Goal: Complete application form: Complete application form

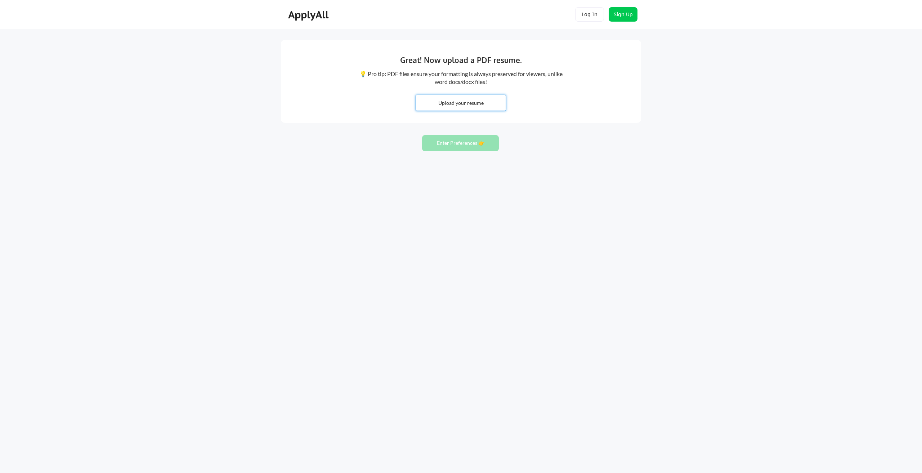
click at [482, 104] on input "file" at bounding box center [461, 102] width 90 height 15
type input "C:\fakepath\Nathan Glatus - Resume.pdf"
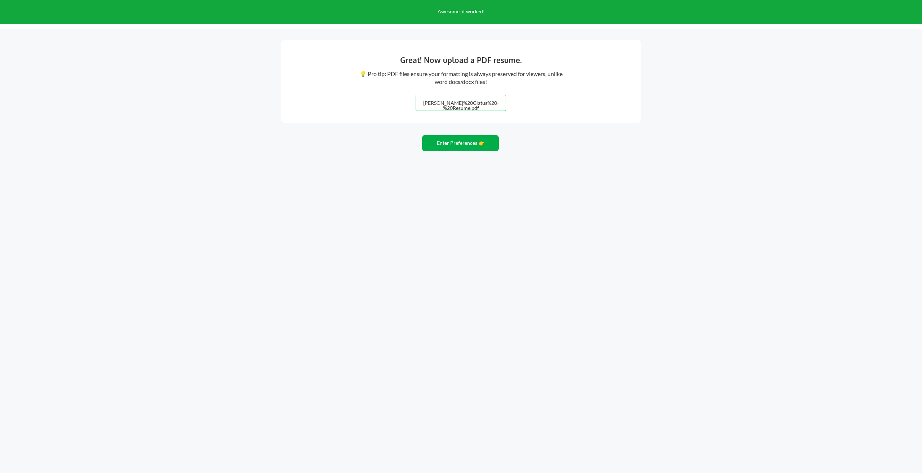
click at [466, 146] on button "Enter Preferences 👉" at bounding box center [460, 143] width 77 height 16
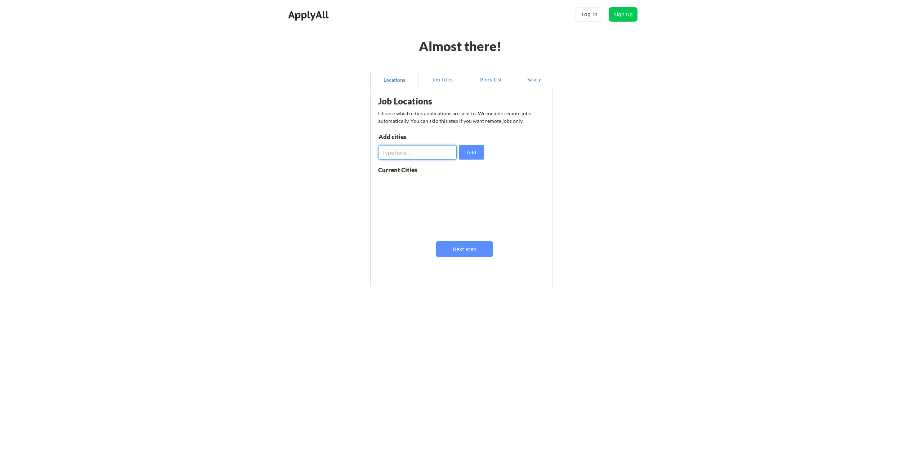
click at [427, 157] on input "input" at bounding box center [417, 152] width 78 height 14
type input "[GEOGRAPHIC_DATA]"
click at [475, 153] on button "Add" at bounding box center [471, 152] width 25 height 14
click at [467, 245] on button "Next step" at bounding box center [464, 249] width 57 height 16
click at [426, 154] on input "input" at bounding box center [418, 154] width 79 height 14
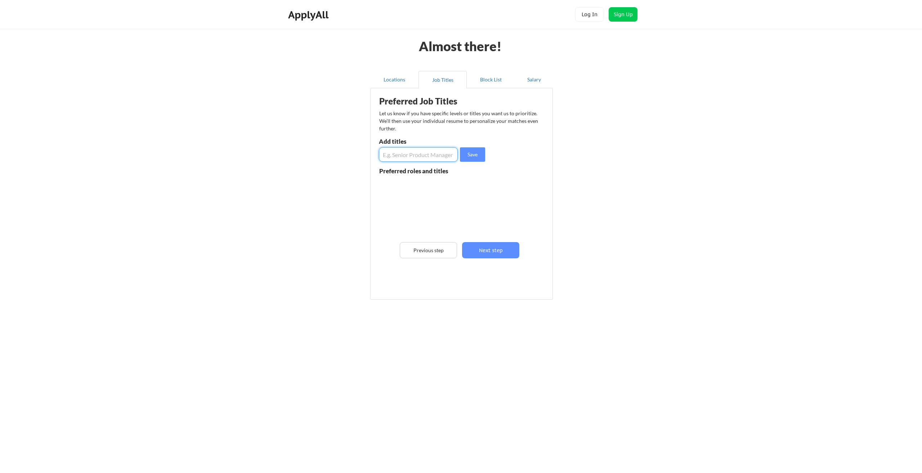
click at [425, 159] on input "input" at bounding box center [418, 154] width 79 height 14
click at [405, 157] on input "input" at bounding box center [418, 154] width 79 height 14
type input "QA Analyst, Senior QA Analyst, QA Engineer"
click at [471, 153] on button "Save" at bounding box center [472, 154] width 25 height 14
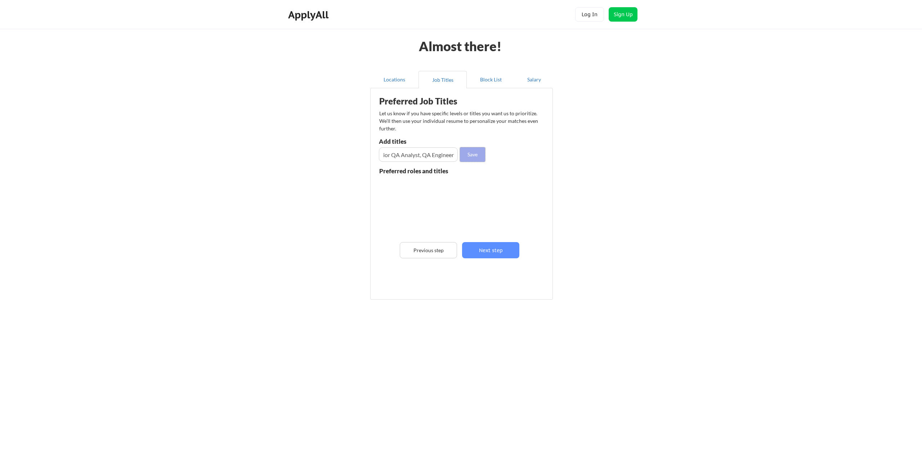
scroll to position [0, 0]
click at [487, 255] on button "Next step" at bounding box center [490, 250] width 57 height 16
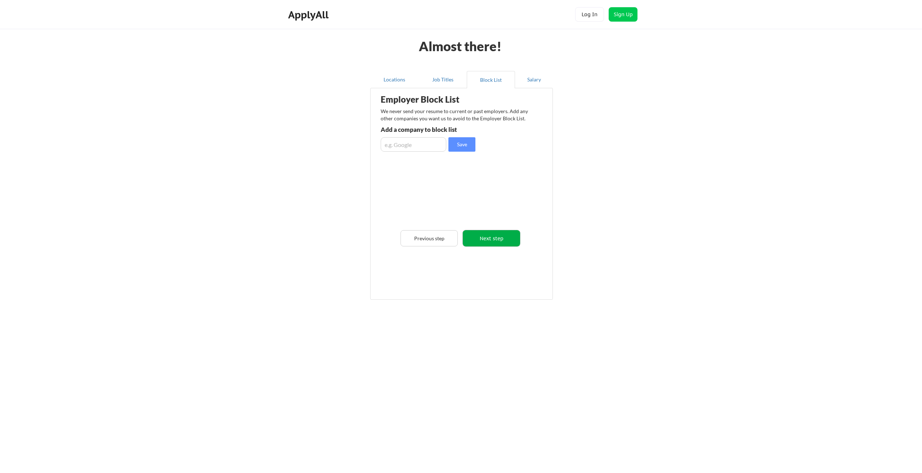
click at [492, 234] on button "Next step" at bounding box center [491, 238] width 57 height 16
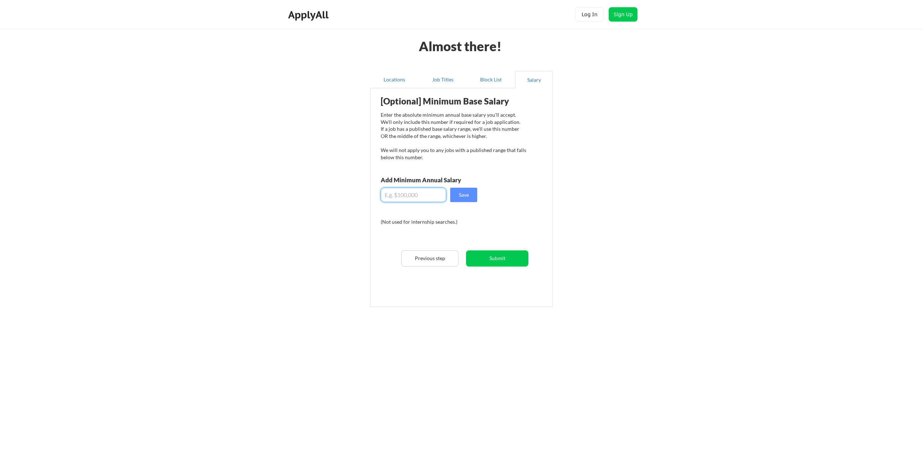
click at [424, 198] on input "input" at bounding box center [414, 195] width 66 height 14
type input "$85,000"
drag, startPoint x: 457, startPoint y: 198, endPoint x: 469, endPoint y: 214, distance: 20.2
click at [457, 198] on button "Save" at bounding box center [463, 195] width 27 height 14
click at [506, 257] on button "Submit" at bounding box center [497, 258] width 62 height 16
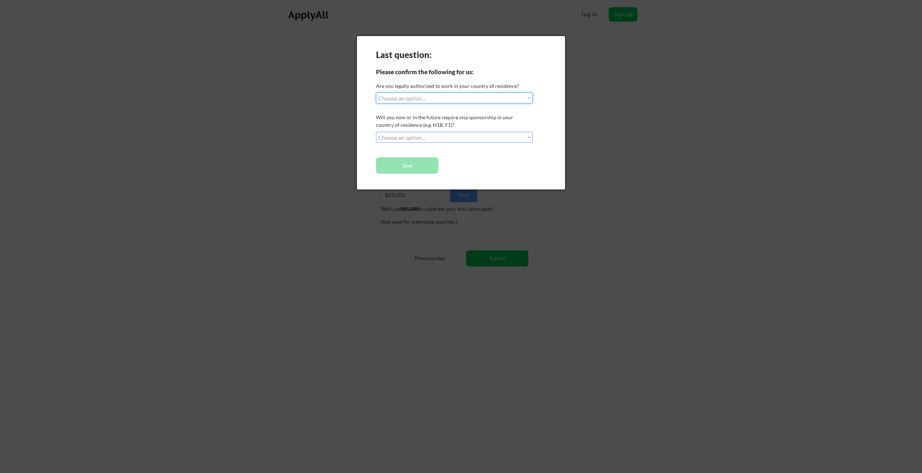
click at [414, 103] on select "Choose an option... Yes, I am a US Citizen Yes, I am a Canadian Citizen Yes, I …" at bounding box center [454, 98] width 157 height 11
select select ""yes__i_am_a_us_citizen""
click at [376, 93] on select "Choose an option... Yes, I am a US Citizen Yes, I am a Canadian Citizen Yes, I …" at bounding box center [454, 98] width 157 height 11
click at [411, 139] on select "Choose an option... No, I will not need sponsorship Yes, I will need sponsorship" at bounding box center [454, 137] width 157 height 11
select select ""no__i_will_not_need_sponsorship""
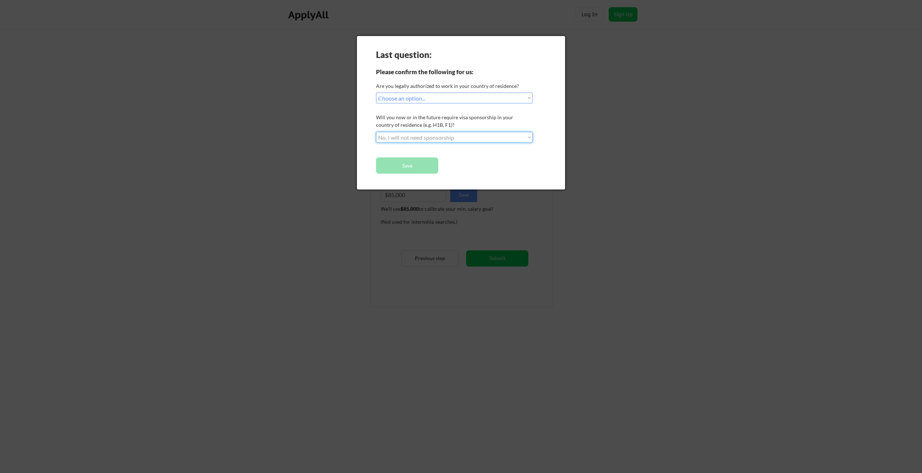
click at [376, 132] on select "Choose an option... No, I will not need sponsorship Yes, I will need sponsorship" at bounding box center [454, 137] width 157 height 11
click at [413, 165] on button "Save" at bounding box center [407, 165] width 62 height 16
